Goal: Use online tool/utility: Utilize a website feature to perform a specific function

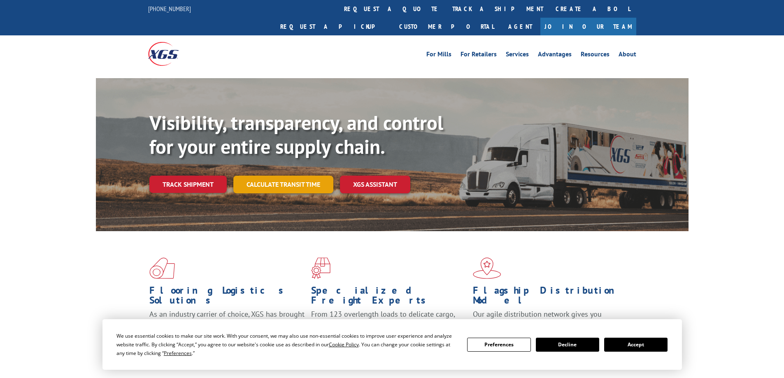
click at [295, 179] on div "Visibility, transparency, and control for your entire supply chain. Track shipm…" at bounding box center [418, 168] width 539 height 115
click at [292, 176] on link "Calculate transit time" at bounding box center [283, 185] width 100 height 18
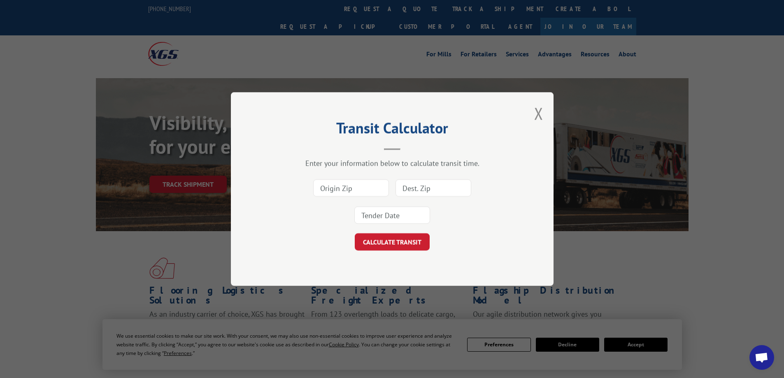
click at [365, 189] on input at bounding box center [351, 187] width 76 height 17
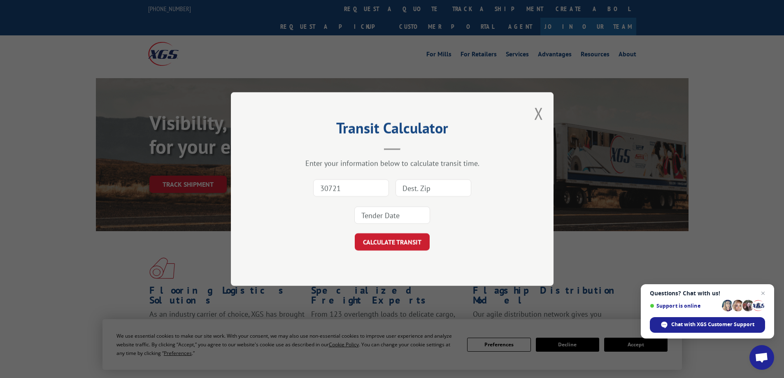
type input "30721"
click at [414, 184] on input at bounding box center [434, 187] width 76 height 17
type input "83616"
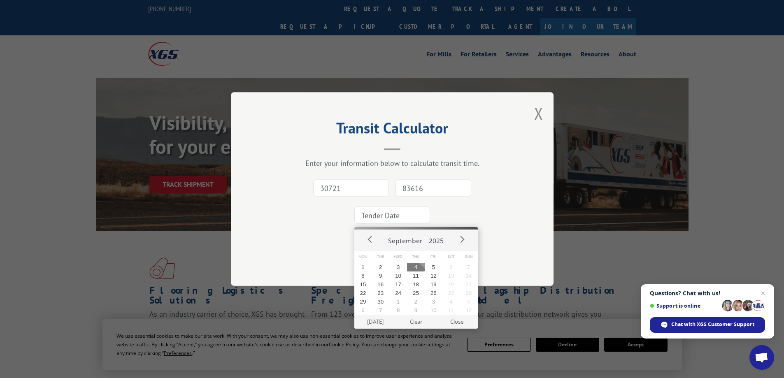
click at [373, 208] on input at bounding box center [392, 215] width 76 height 17
click at [434, 267] on button "5" at bounding box center [434, 267] width 18 height 9
type input "[DATE]"
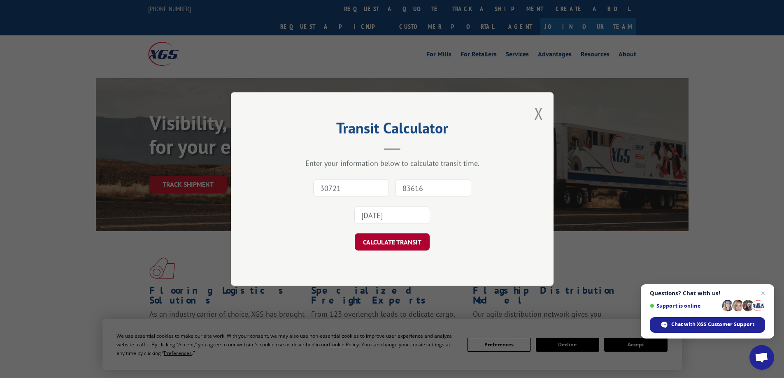
click at [410, 237] on button "CALCULATE TRANSIT" at bounding box center [392, 241] width 75 height 17
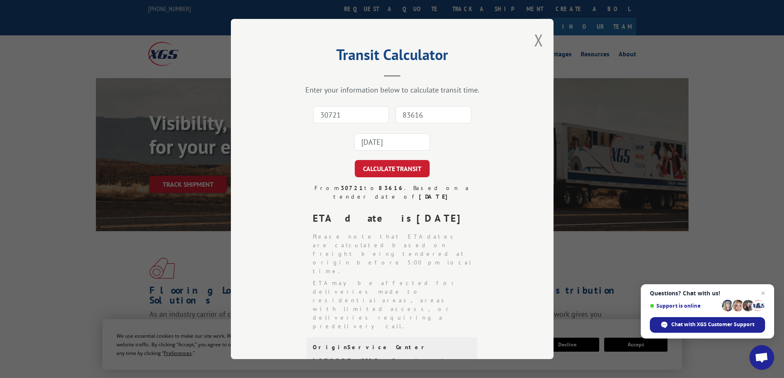
click at [333, 108] on input "30721" at bounding box center [351, 114] width 76 height 17
type input "30721"
click at [423, 112] on input "83616" at bounding box center [434, 114] width 76 height 17
type input "83616"
click at [389, 143] on input "[DATE]" at bounding box center [392, 141] width 76 height 17
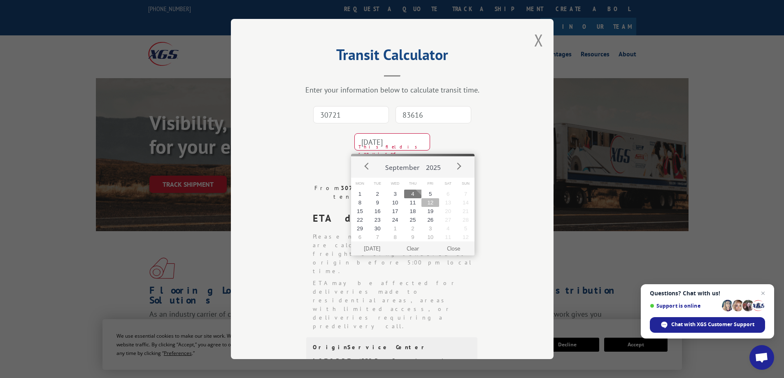
click at [432, 202] on button "12" at bounding box center [431, 202] width 18 height 9
type input "[DATE]"
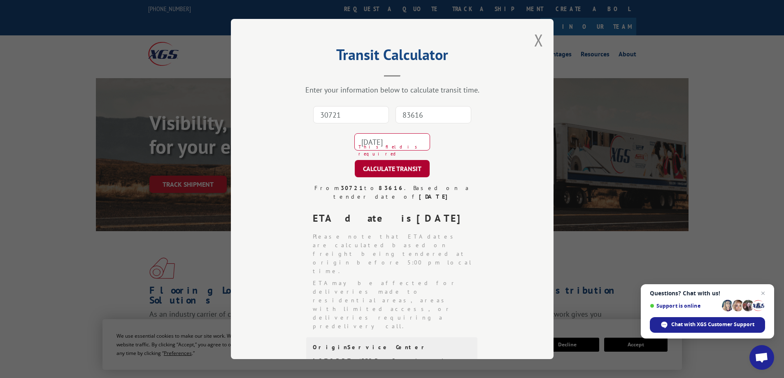
click at [397, 170] on button "CALCULATE TRANSIT" at bounding box center [392, 168] width 75 height 17
click at [349, 118] on input "30721" at bounding box center [351, 114] width 76 height 17
type input "30721"
click at [421, 113] on input "83616" at bounding box center [434, 114] width 76 height 17
type input "83616"
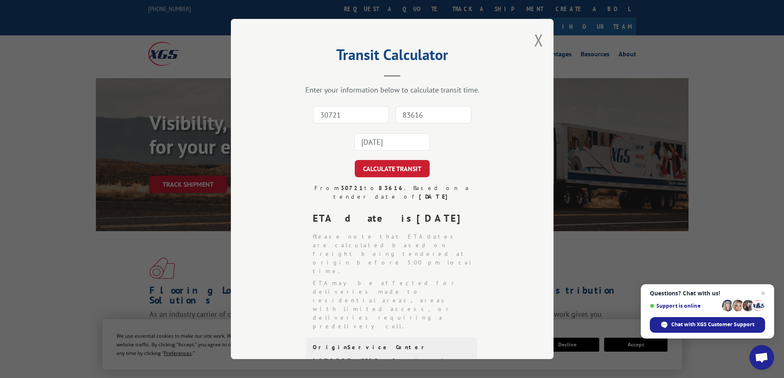
click at [390, 143] on input "[DATE]" at bounding box center [392, 141] width 76 height 17
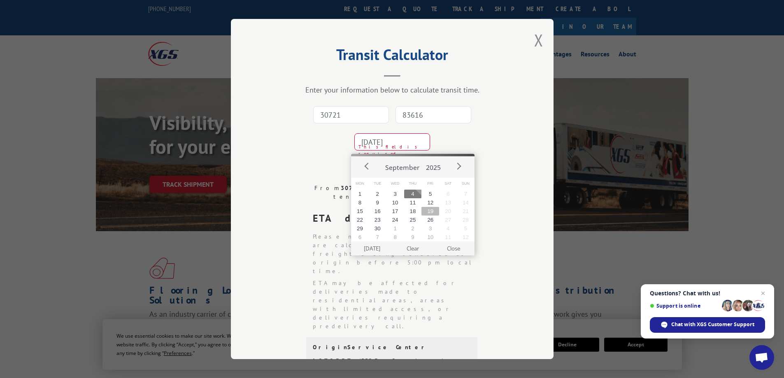
click at [430, 212] on button "19" at bounding box center [431, 211] width 18 height 9
type input "[DATE]"
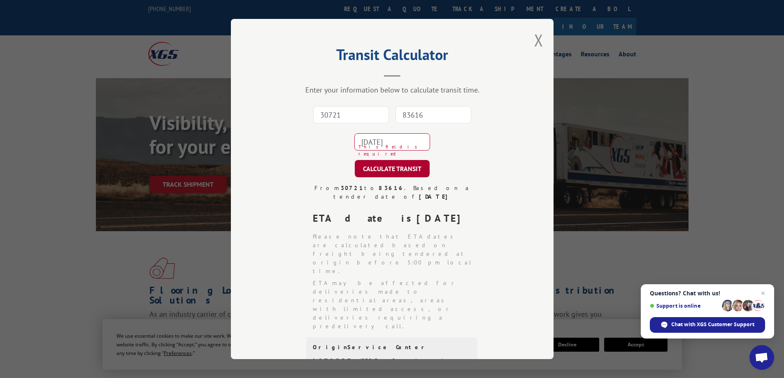
click at [400, 170] on button "CALCULATE TRANSIT" at bounding box center [392, 168] width 75 height 17
click at [358, 115] on input "30721" at bounding box center [351, 114] width 76 height 17
type input "30721"
click at [436, 112] on input "83616" at bounding box center [434, 114] width 76 height 17
type input "83616"
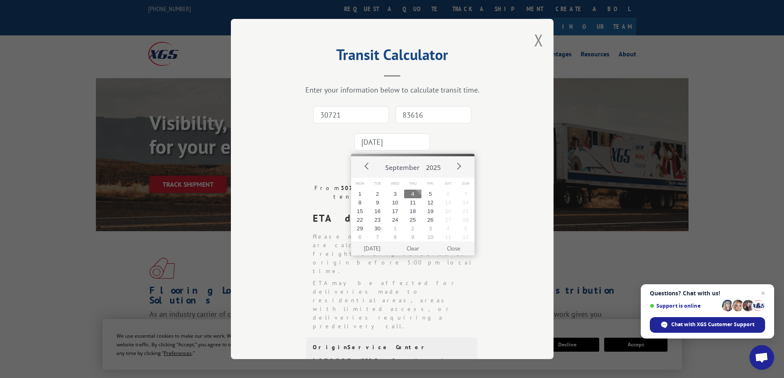
click at [386, 145] on input "[DATE]" at bounding box center [392, 141] width 76 height 17
click at [399, 210] on button "17" at bounding box center [396, 211] width 18 height 9
type input "[DATE]"
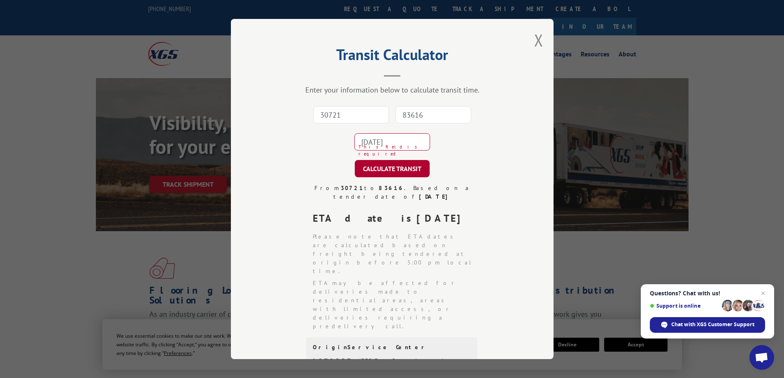
click at [385, 167] on button "CALCULATE TRANSIT" at bounding box center [392, 168] width 75 height 17
click at [535, 44] on button "Close modal" at bounding box center [538, 40] width 9 height 22
